Goal: Transaction & Acquisition: Purchase product/service

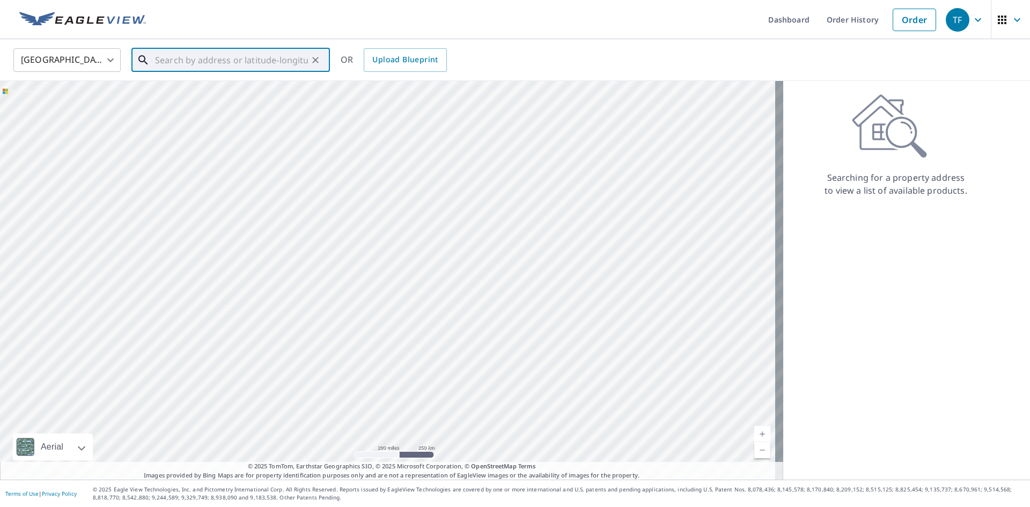
paste input "[STREET_ADDRESS]"
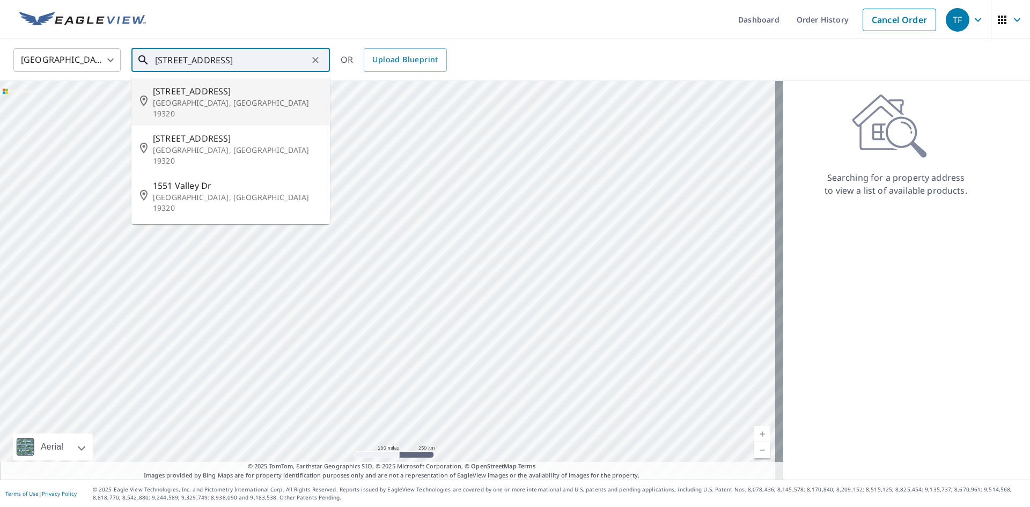
click at [202, 87] on span "[STREET_ADDRESS]" at bounding box center [237, 91] width 168 height 13
type input "[STREET_ADDRESS]"
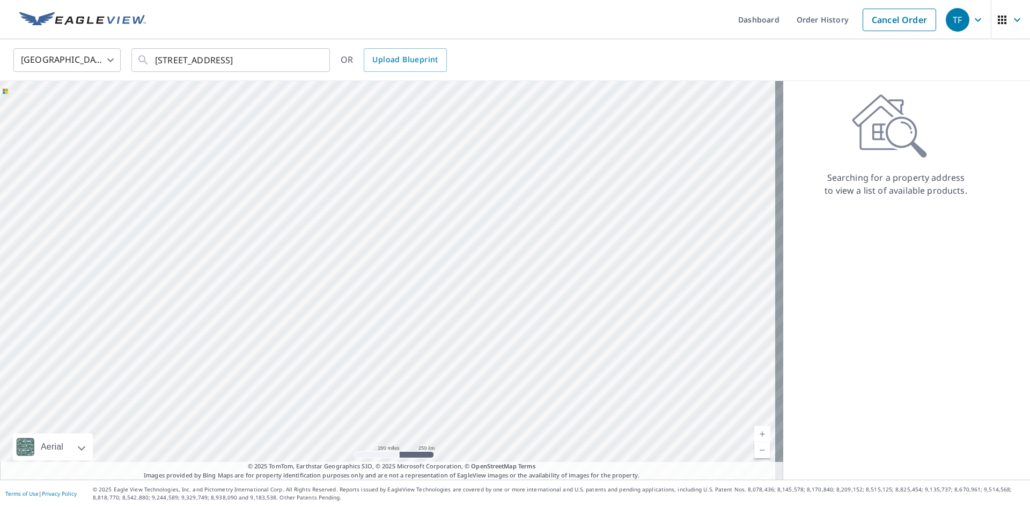
scroll to position [0, 0]
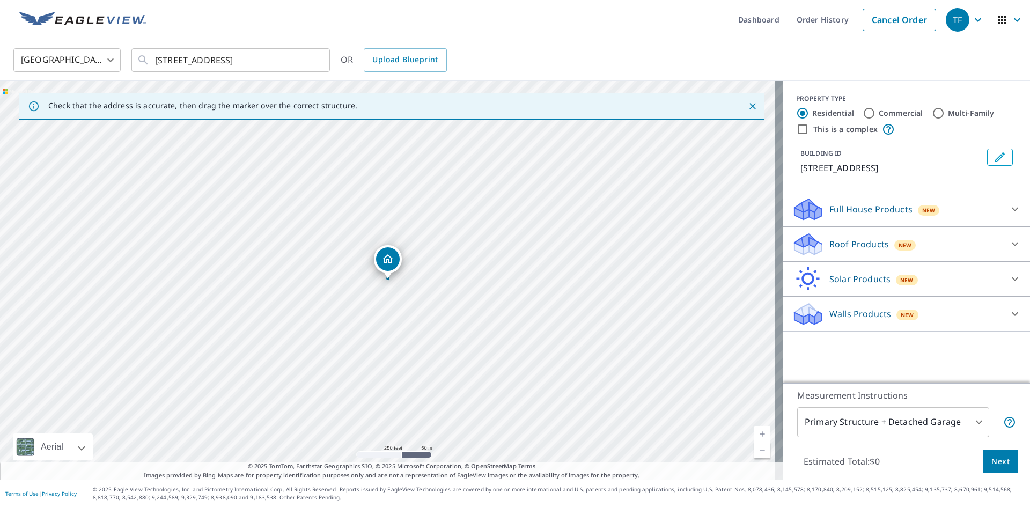
click at [841, 246] on p "Roof Products" at bounding box center [859, 244] width 60 height 13
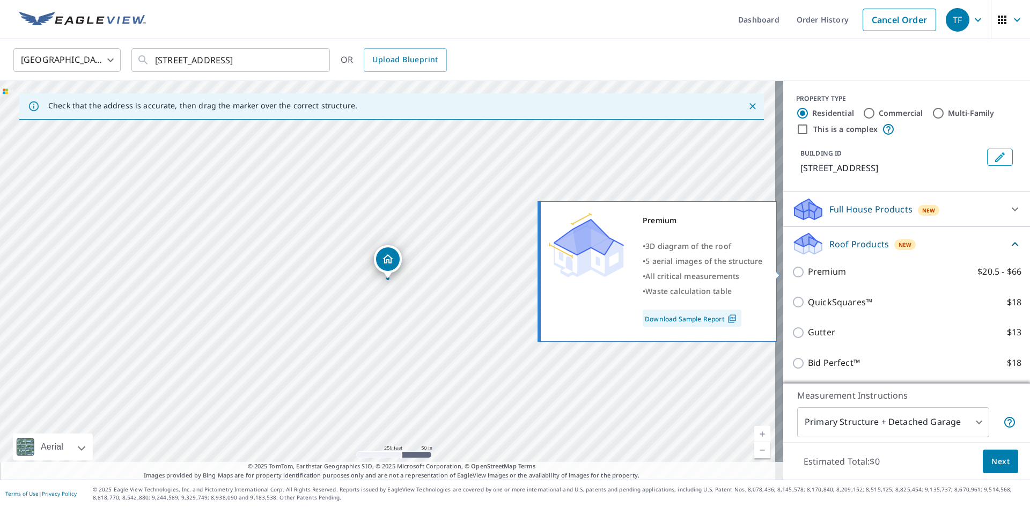
click at [812, 272] on p "Premium" at bounding box center [827, 271] width 38 height 13
click at [808, 272] on input "Premium $20.5 - $66" at bounding box center [799, 271] width 16 height 13
checkbox input "true"
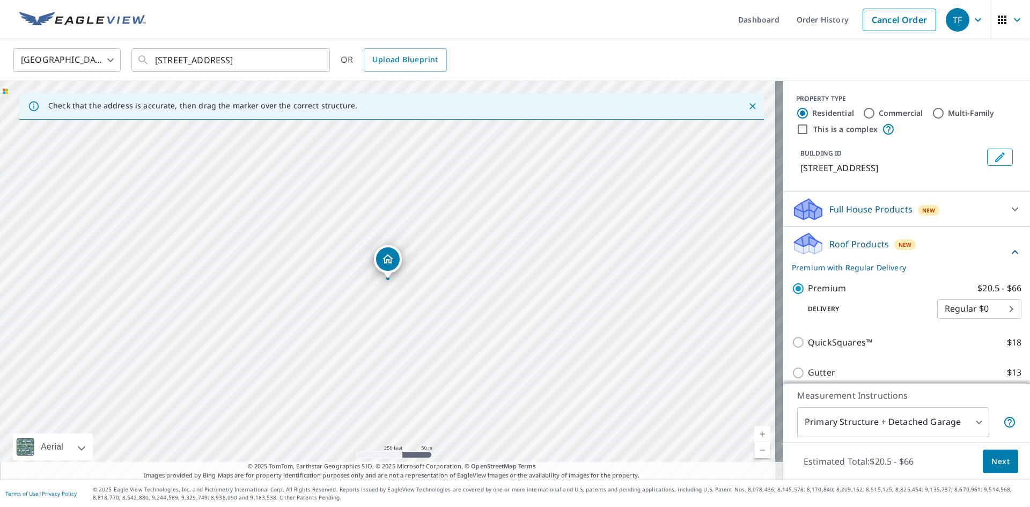
click at [984, 468] on button "Next" at bounding box center [999, 461] width 35 height 24
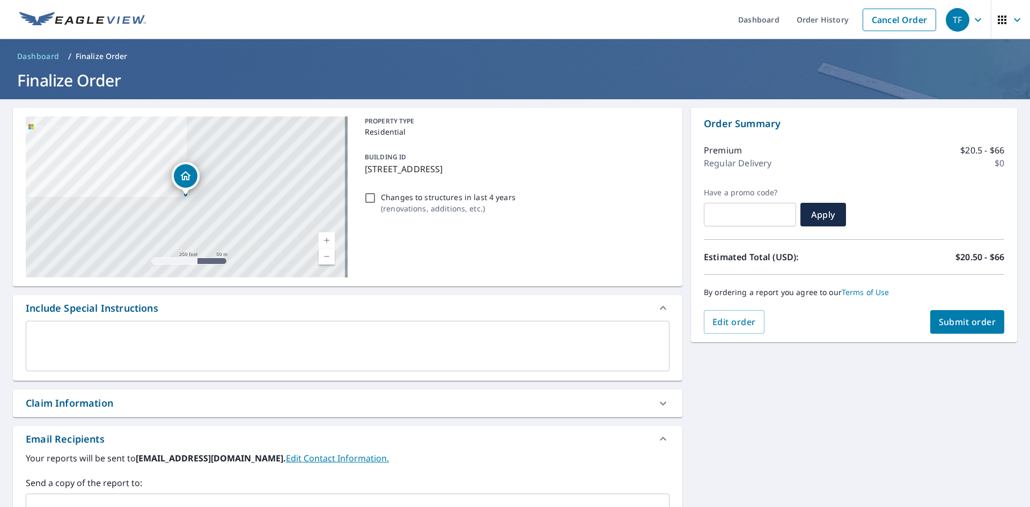
click at [165, 407] on div "Claim Information" at bounding box center [338, 403] width 624 height 14
checkbox input "true"
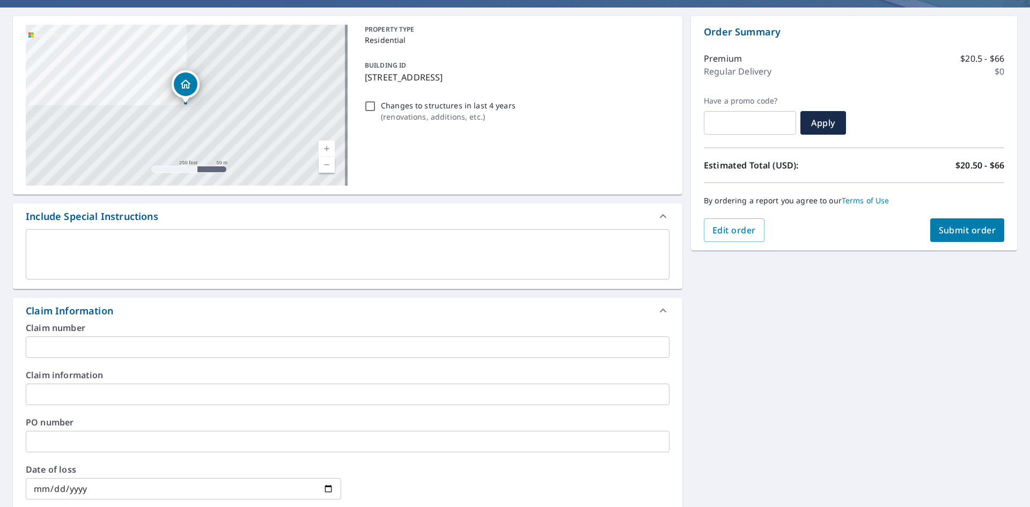
scroll to position [268, 0]
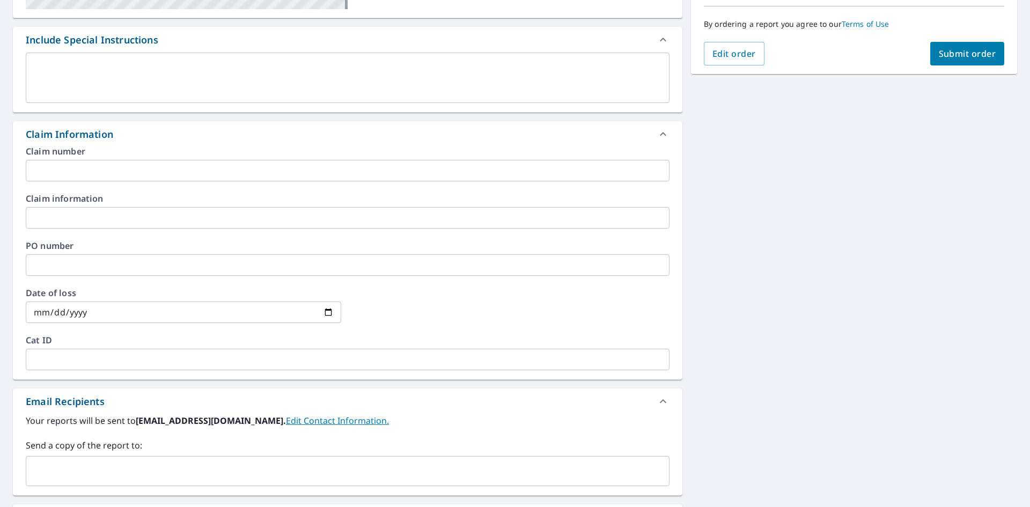
click at [136, 183] on div "Claim number ​ Claim information ​ PO number ​ Date of loss ​ Cat ID ​" at bounding box center [347, 263] width 669 height 232
click at [134, 173] on input "text" at bounding box center [347, 170] width 643 height 21
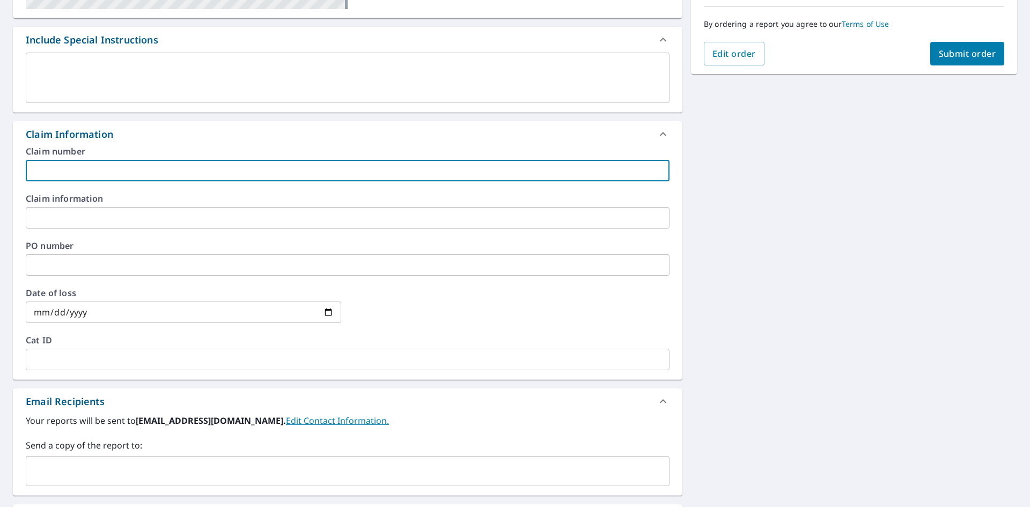
type input "B&E"
checkbox input "true"
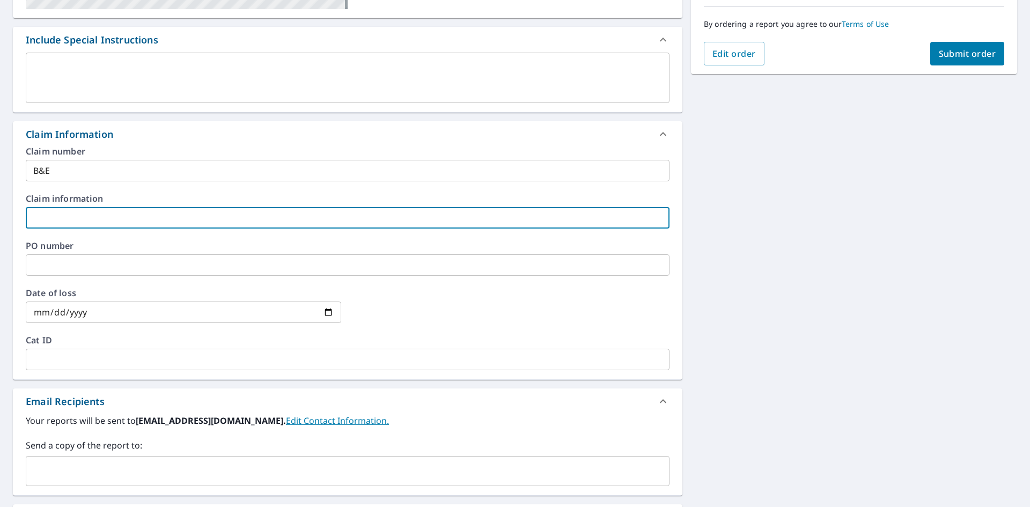
click at [106, 216] on input "text" at bounding box center [347, 217] width 643 height 21
type input "B&E"
checkbox input "true"
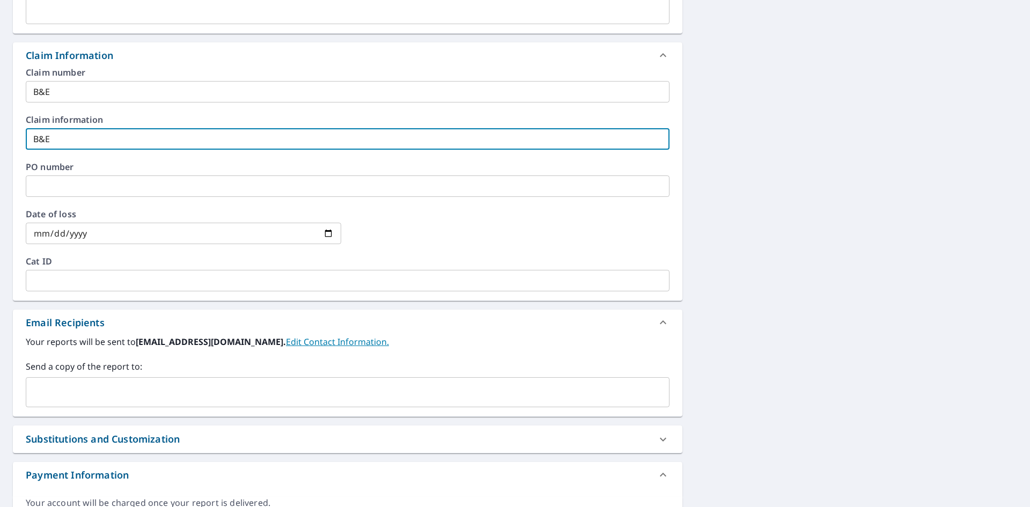
scroll to position [406, 0]
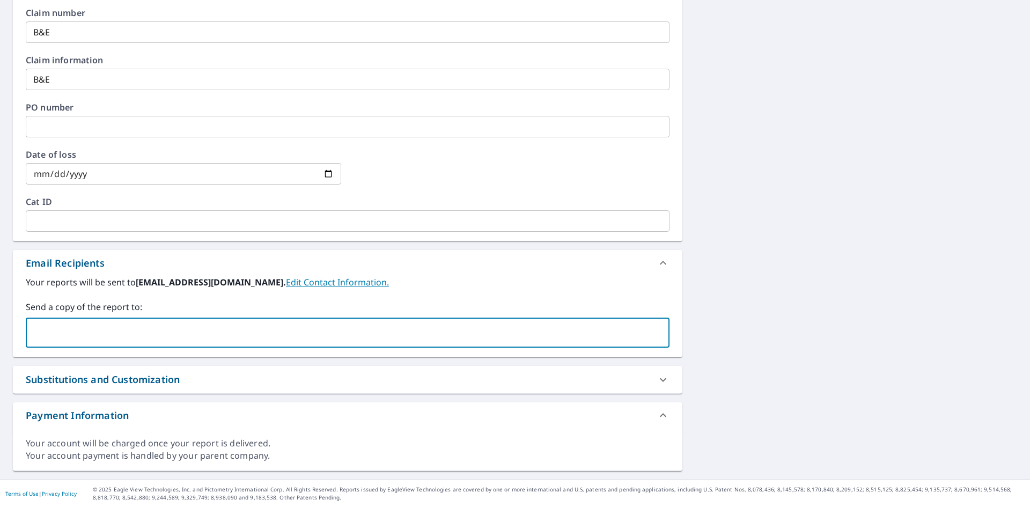
click at [96, 328] on input "text" at bounding box center [340, 332] width 618 height 20
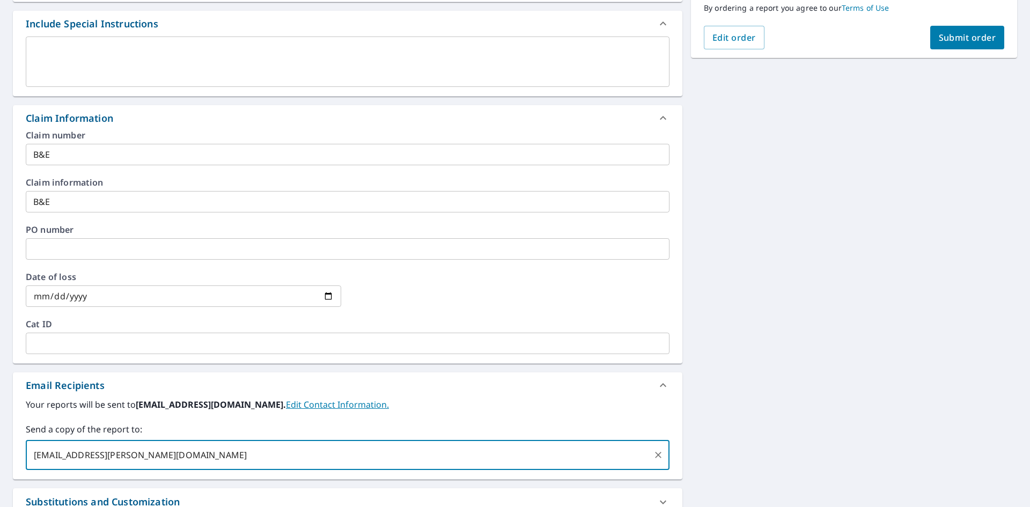
scroll to position [192, 0]
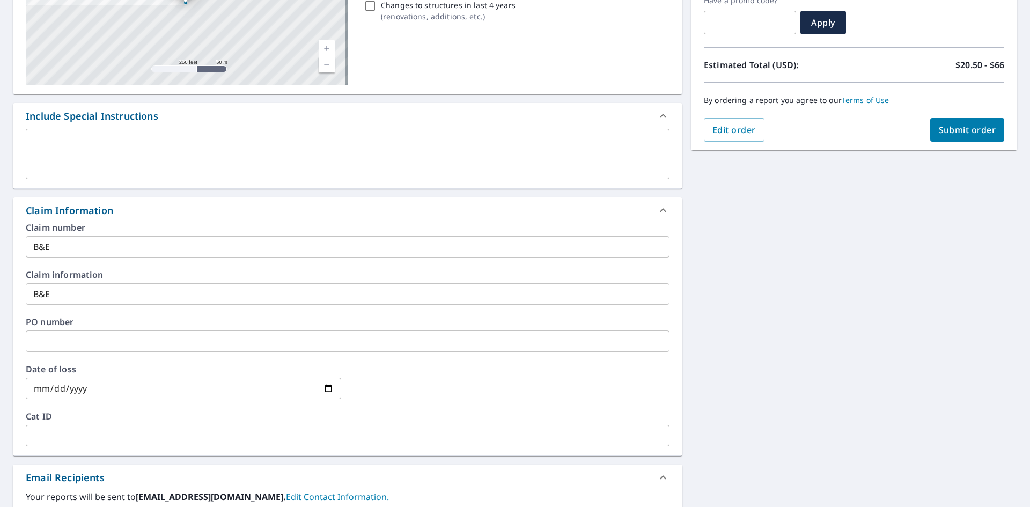
type input "[EMAIL_ADDRESS][PERSON_NAME][DOMAIN_NAME]"
click at [955, 127] on span "Submit order" at bounding box center [966, 130] width 57 height 12
checkbox input "true"
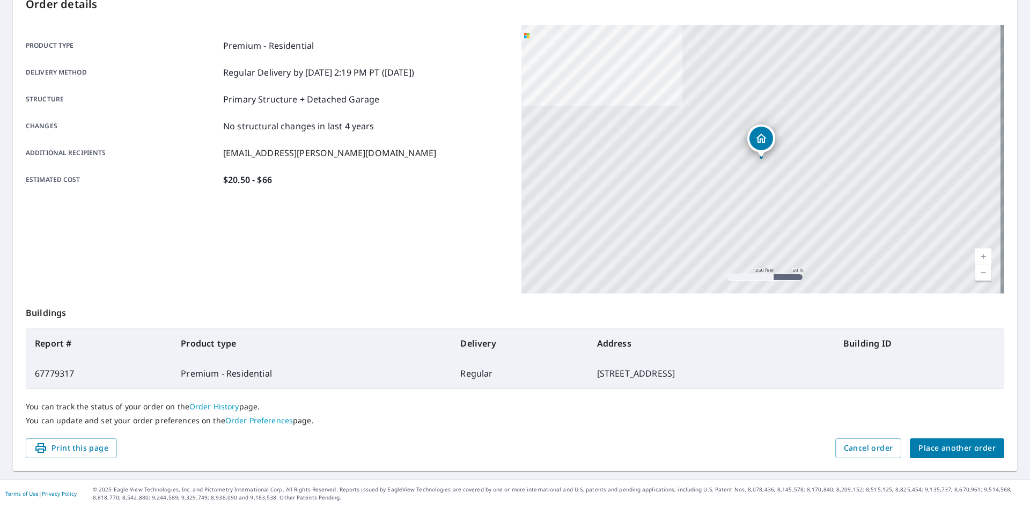
scroll to position [124, 0]
